Goal: Information Seeking & Learning: Understand process/instructions

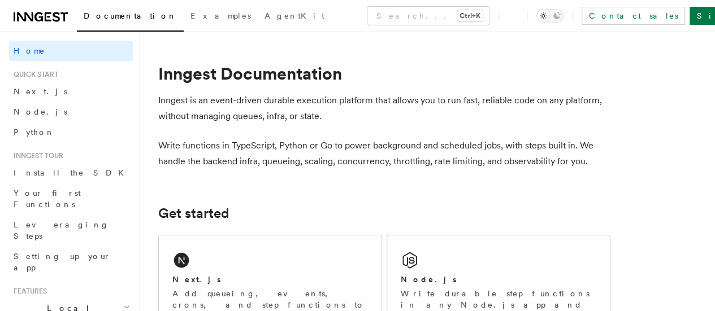
scroll to position [66, 0]
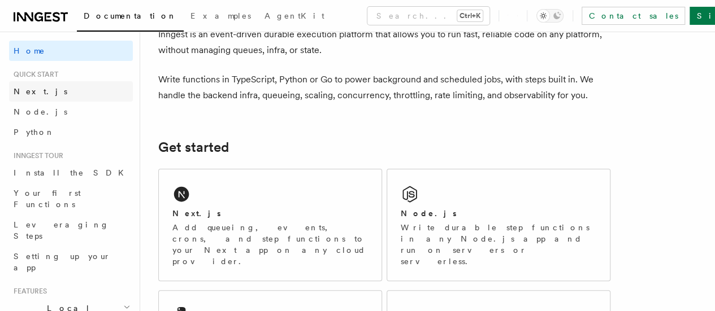
click at [36, 94] on span "Next.js" at bounding box center [41, 91] width 54 height 9
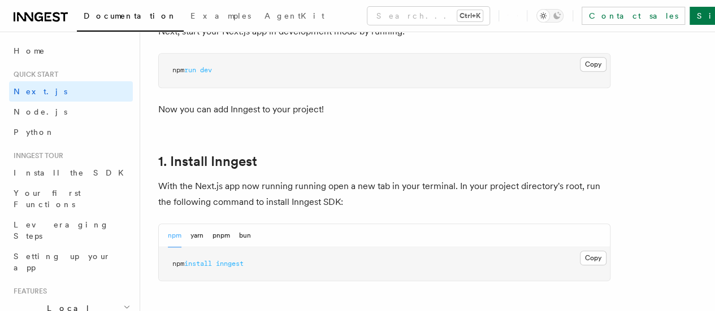
scroll to position [661, 0]
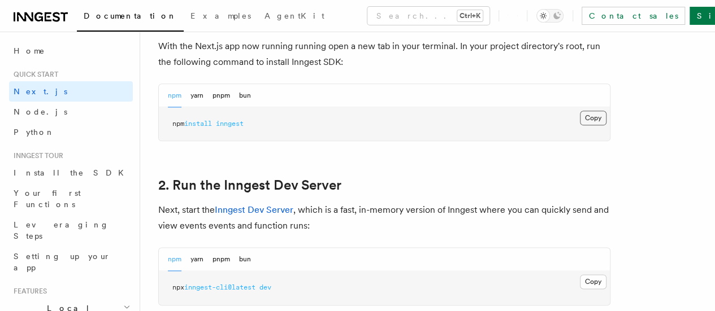
click at [580, 125] on button "Copy Copied" at bounding box center [593, 118] width 27 height 15
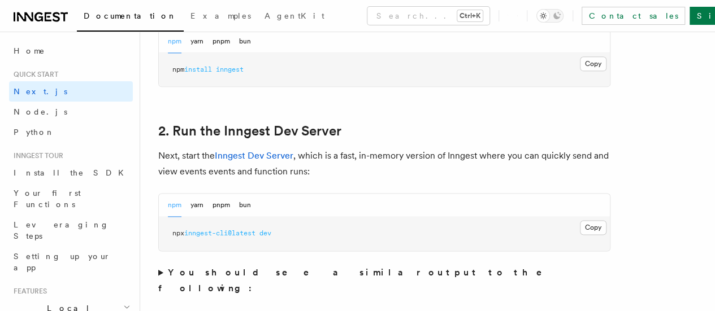
scroll to position [723, 0]
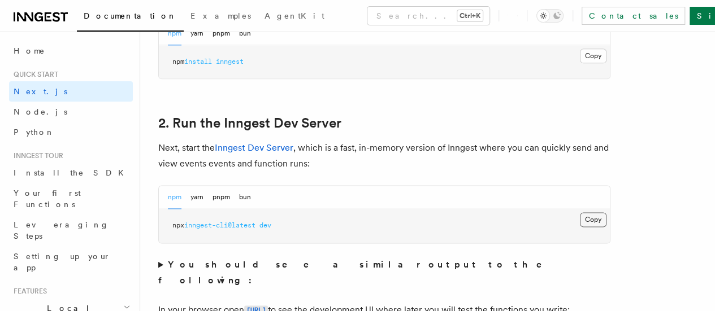
click at [580, 227] on button "Copy Copied" at bounding box center [593, 219] width 27 height 15
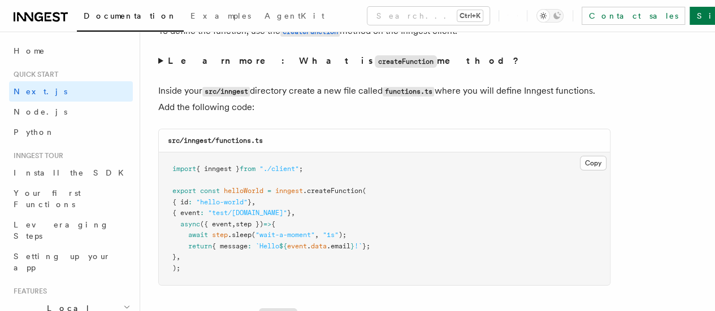
scroll to position [2052, 0]
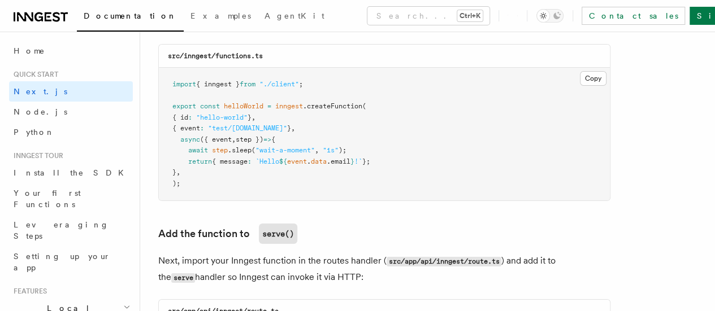
click at [247, 146] on span ".sleep" at bounding box center [240, 150] width 24 height 8
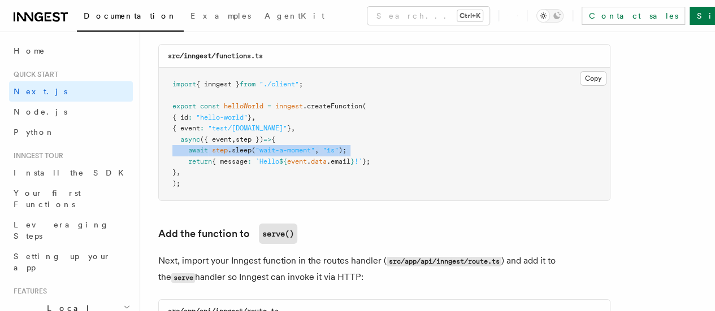
click at [247, 146] on span ".sleep" at bounding box center [240, 150] width 24 height 8
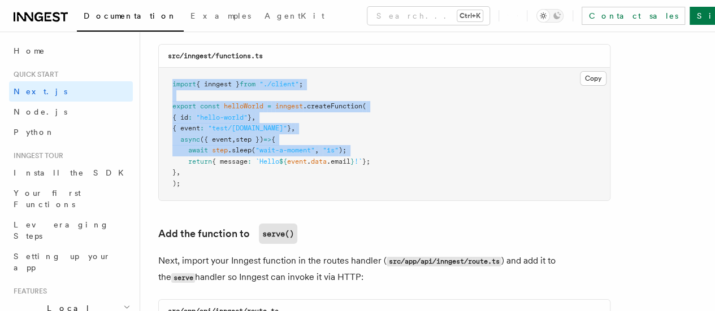
drag, startPoint x: 247, startPoint y: 140, endPoint x: 226, endPoint y: 77, distance: 66.3
click at [226, 80] on code "import { inngest } from "./client" ; export const helloWorld = inngest .createF…" at bounding box center [271, 133] width 198 height 107
click at [226, 80] on span "{ inngest }" at bounding box center [218, 84] width 44 height 8
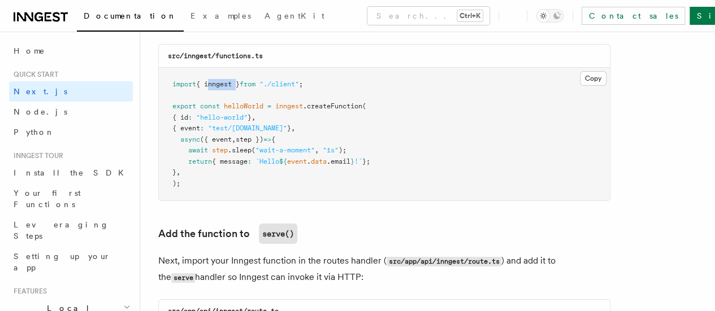
click at [226, 80] on span "{ inngest }" at bounding box center [218, 84] width 44 height 8
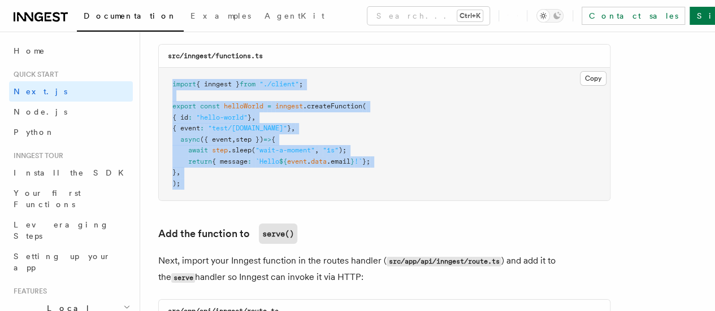
drag, startPoint x: 226, startPoint y: 77, endPoint x: 231, endPoint y: 177, distance: 99.5
click at [231, 177] on pre "import { inngest } from "./client" ; export const helloWorld = inngest .createF…" at bounding box center [384, 134] width 451 height 133
drag, startPoint x: 231, startPoint y: 177, endPoint x: 159, endPoint y: 72, distance: 127.2
click at [159, 72] on pre "import { inngest } from "./client" ; export const helloWorld = inngest .createF…" at bounding box center [384, 134] width 451 height 133
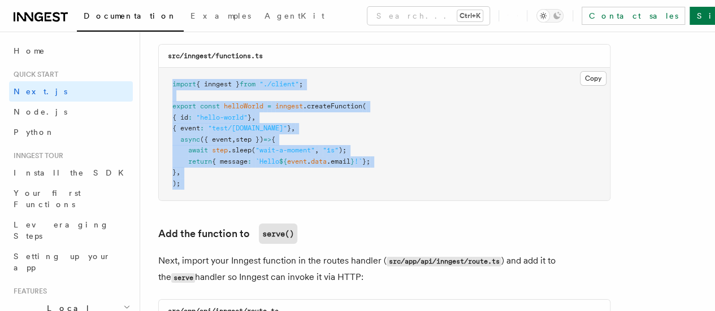
click at [191, 102] on pre "import { inngest } from "./client" ; export const helloWorld = inngest .createF…" at bounding box center [384, 134] width 451 height 133
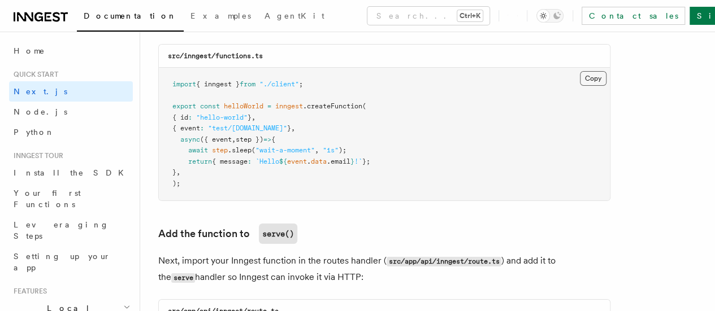
click at [580, 71] on button "Copy Copied" at bounding box center [593, 78] width 27 height 15
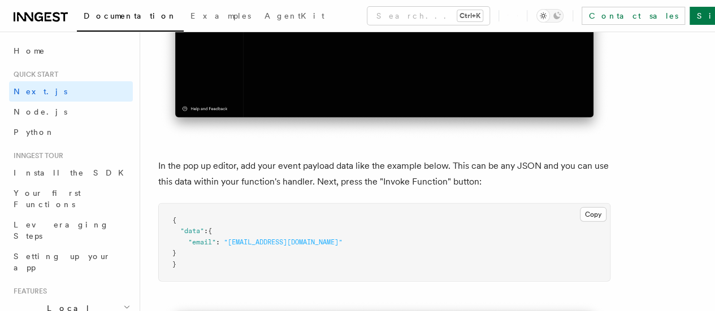
scroll to position [3285, 0]
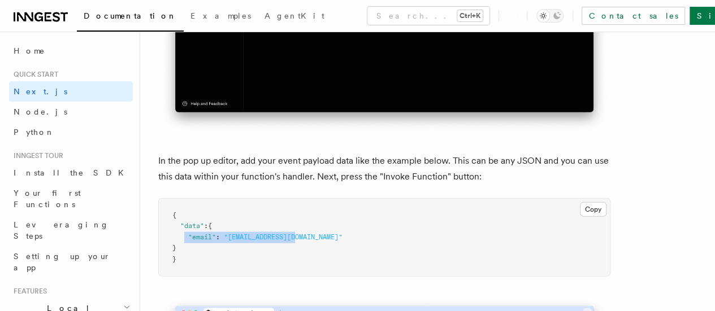
drag, startPoint x: 186, startPoint y: 178, endPoint x: 355, endPoint y: 179, distance: 168.9
click at [355, 199] on pre "{ "data" : { "email" : "[EMAIL_ADDRESS][DOMAIN_NAME]" } }" at bounding box center [384, 238] width 451 height 78
copy span ""email" : "[EMAIL_ADDRESS][DOMAIN_NAME]""
